Goal: Find specific page/section: Find specific page/section

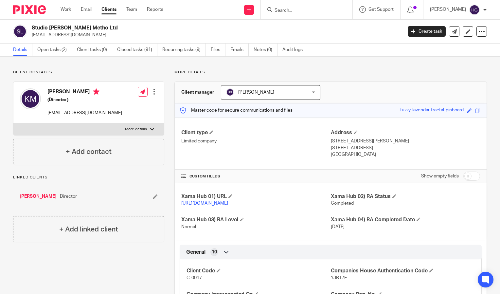
scroll to position [238, 0]
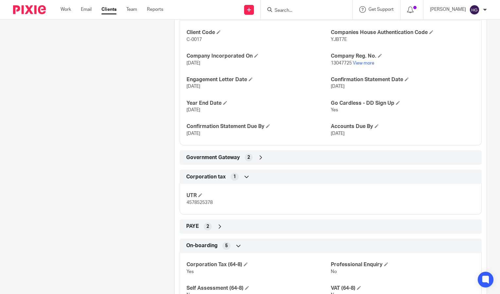
click at [322, 7] on form at bounding box center [309, 10] width 70 height 8
click at [320, 13] on input "Search" at bounding box center [303, 11] width 59 height 6
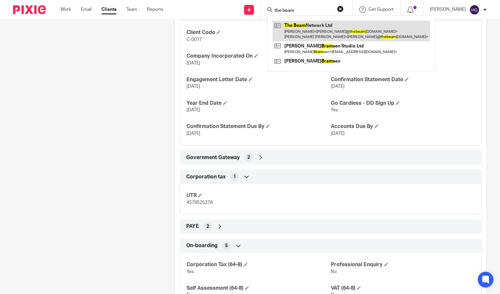
type input "the beam"
click at [313, 27] on link at bounding box center [351, 31] width 157 height 20
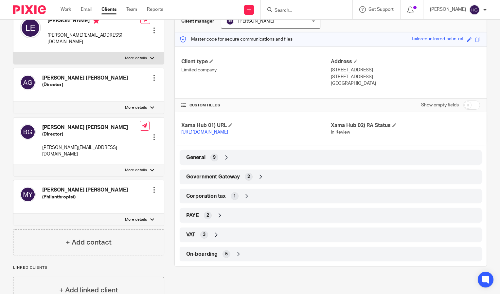
scroll to position [71, 0]
click at [285, 181] on div "Government Gateway 2" at bounding box center [331, 176] width 292 height 11
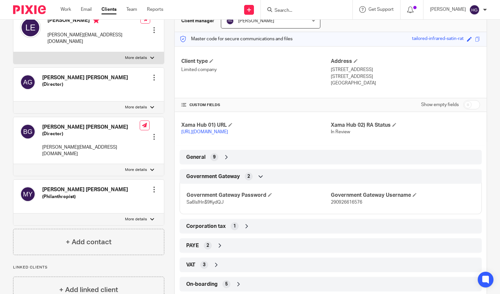
click at [336, 205] on span "290926616576" at bounding box center [346, 202] width 31 height 5
copy span "290926616576"
click at [210, 205] on span "Sa6!s!Hn$9KydQJ" at bounding box center [205, 202] width 37 height 5
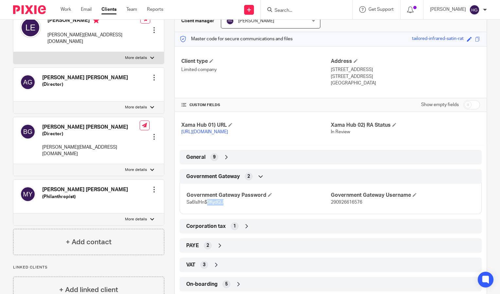
click at [210, 205] on span "Sa6!s!Hn$9KydQJ" at bounding box center [205, 202] width 37 height 5
click at [324, 9] on input "Search" at bounding box center [303, 11] width 59 height 6
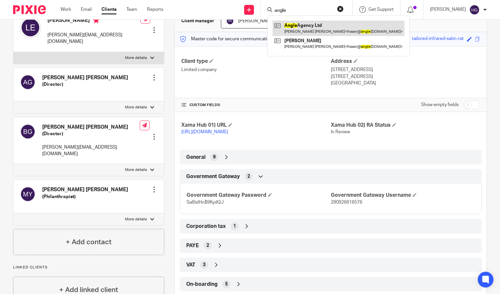
type input "angle"
click at [315, 24] on link at bounding box center [339, 28] width 132 height 15
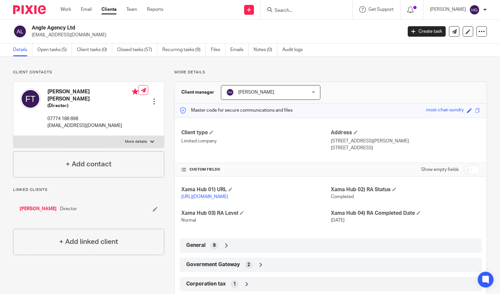
click at [266, 251] on div "General 9" at bounding box center [331, 245] width 292 height 11
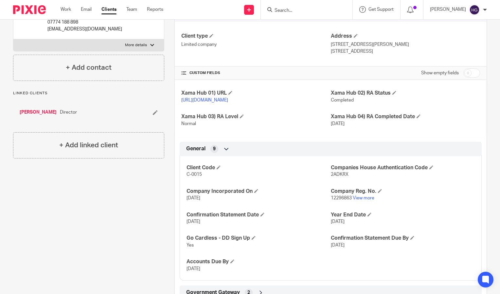
scroll to position [97, 0]
